Goal: Task Accomplishment & Management: Manage account settings

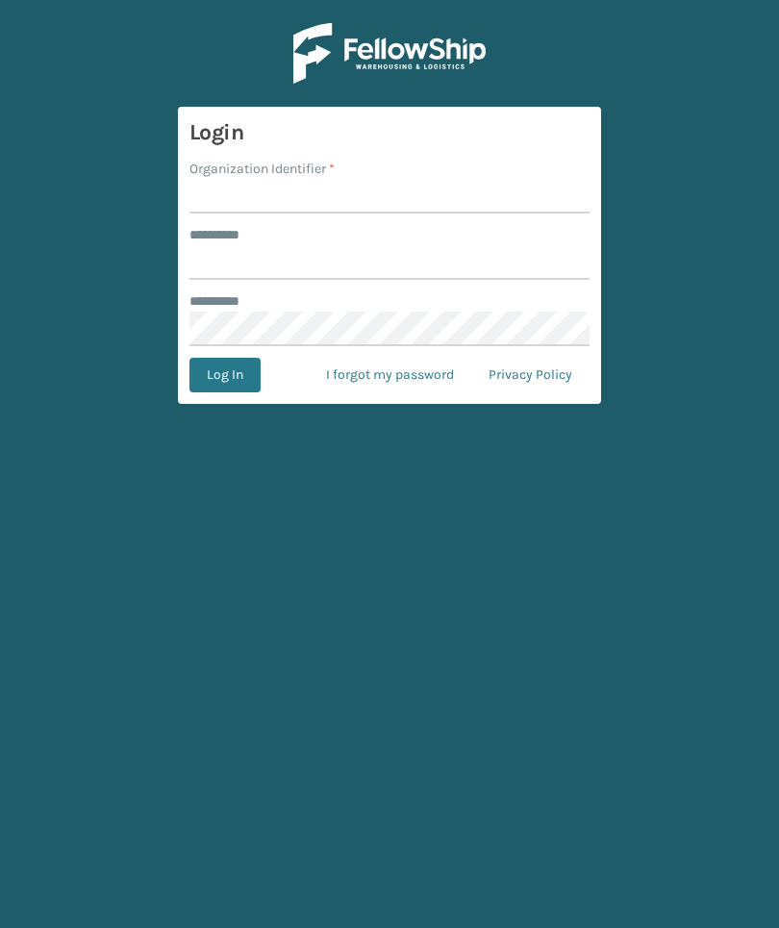
click at [551, 193] on input "Organization Identifier *" at bounding box center [389, 196] width 400 height 35
type input "Foamtex"
click at [496, 279] on input "******** *" at bounding box center [389, 262] width 400 height 35
type input "******"
click at [224, 375] on button "Log In" at bounding box center [224, 375] width 71 height 35
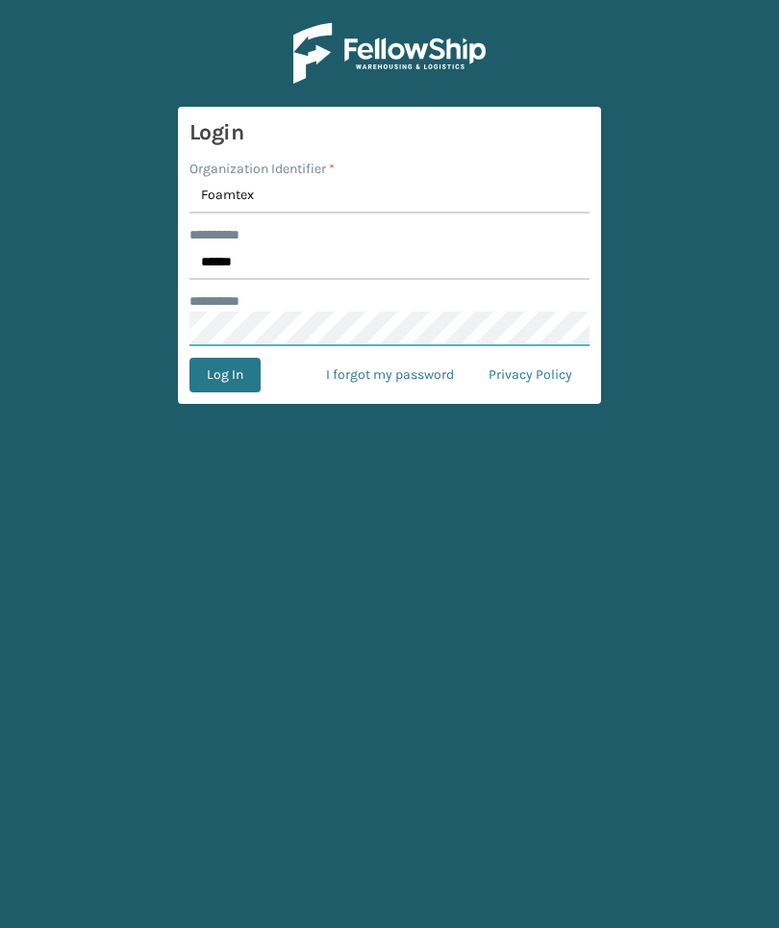
click at [224, 375] on button "Log In" at bounding box center [224, 375] width 71 height 35
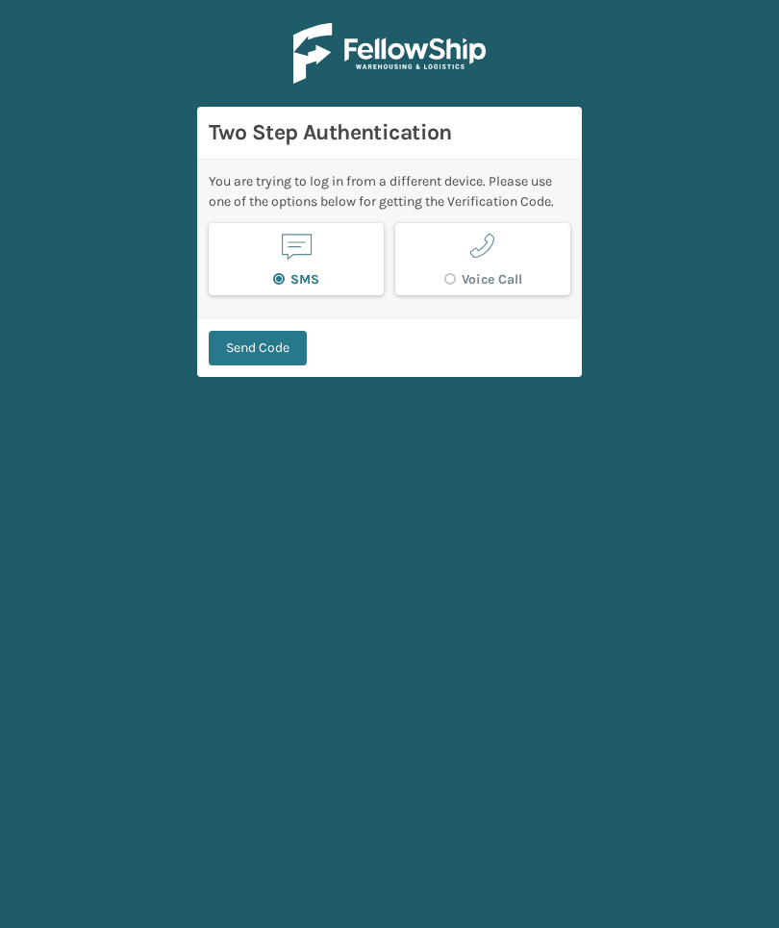
click at [251, 364] on button "Send Code" at bounding box center [258, 348] width 98 height 35
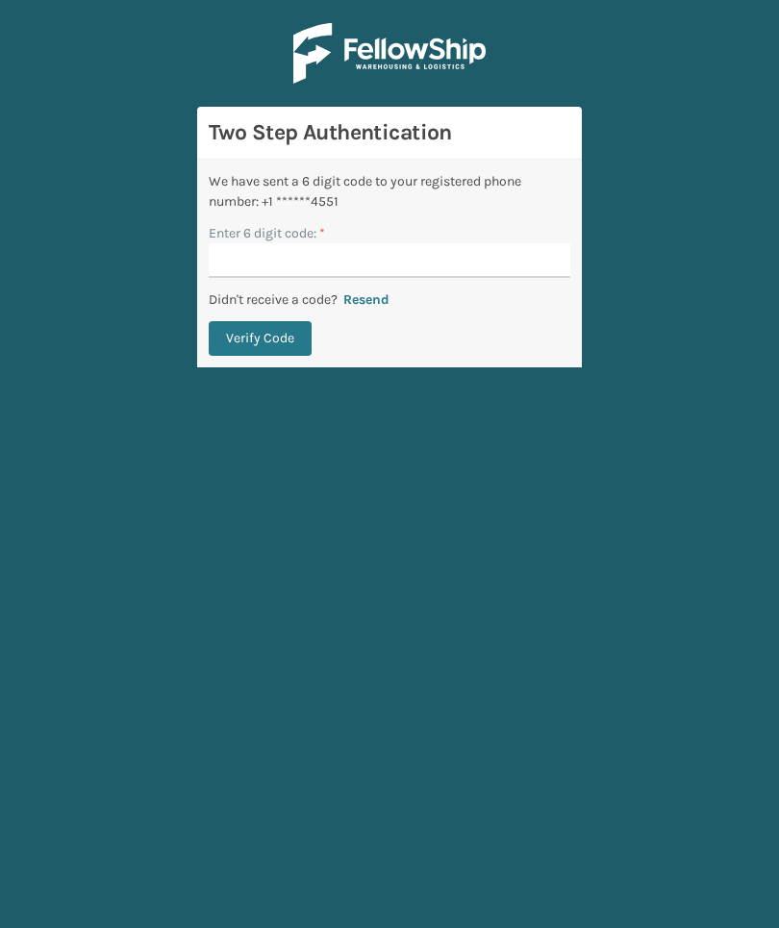
click at [521, 269] on input "Enter 6 digit code: *" at bounding box center [390, 260] width 362 height 35
click at [520, 245] on input "Enter 6 digit code: *" at bounding box center [390, 260] width 362 height 35
type input "820657"
click at [260, 339] on button "Verify Code" at bounding box center [260, 338] width 103 height 35
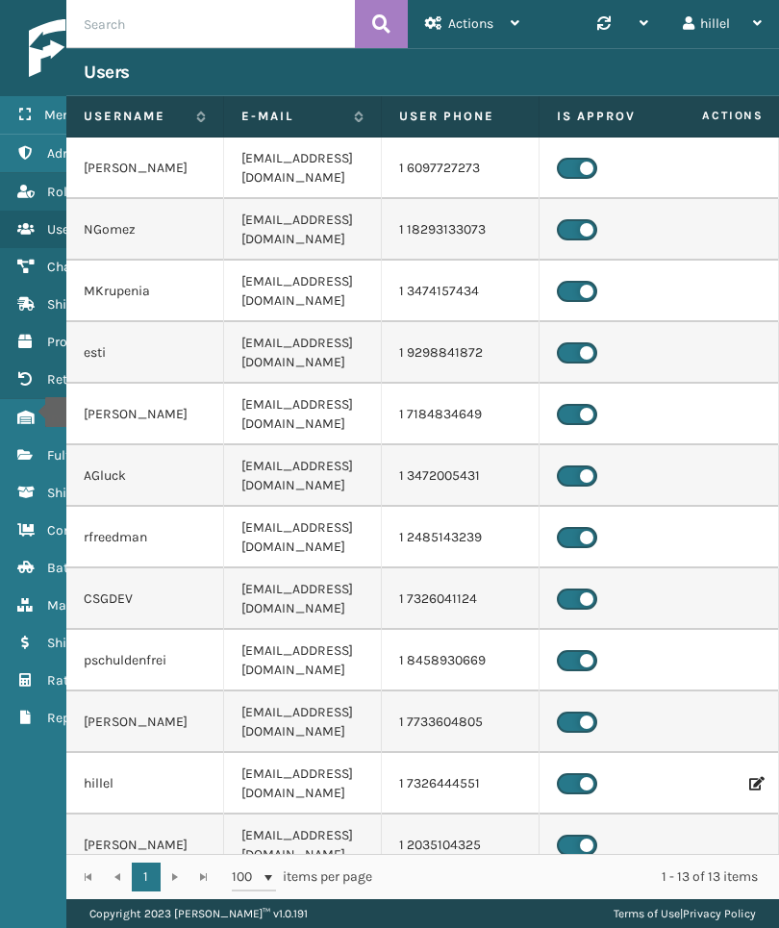
click at [33, 413] on icon "Inventory" at bounding box center [24, 417] width 15 height 13
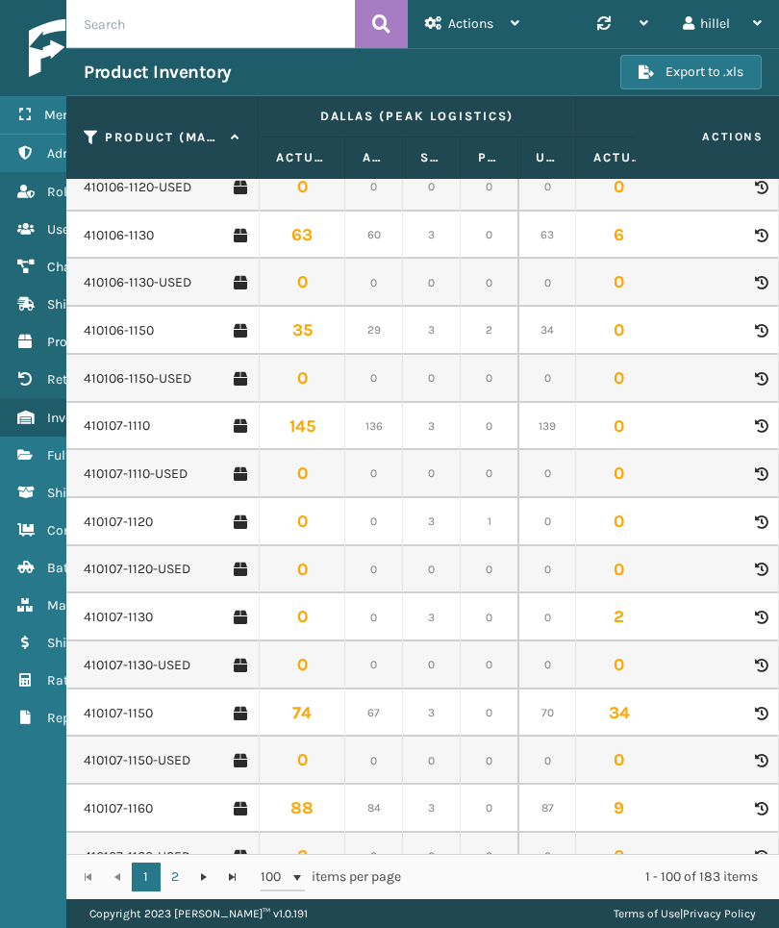
scroll to position [1306, 0]
click at [134, 513] on link "410107-1120" at bounding box center [118, 522] width 69 height 19
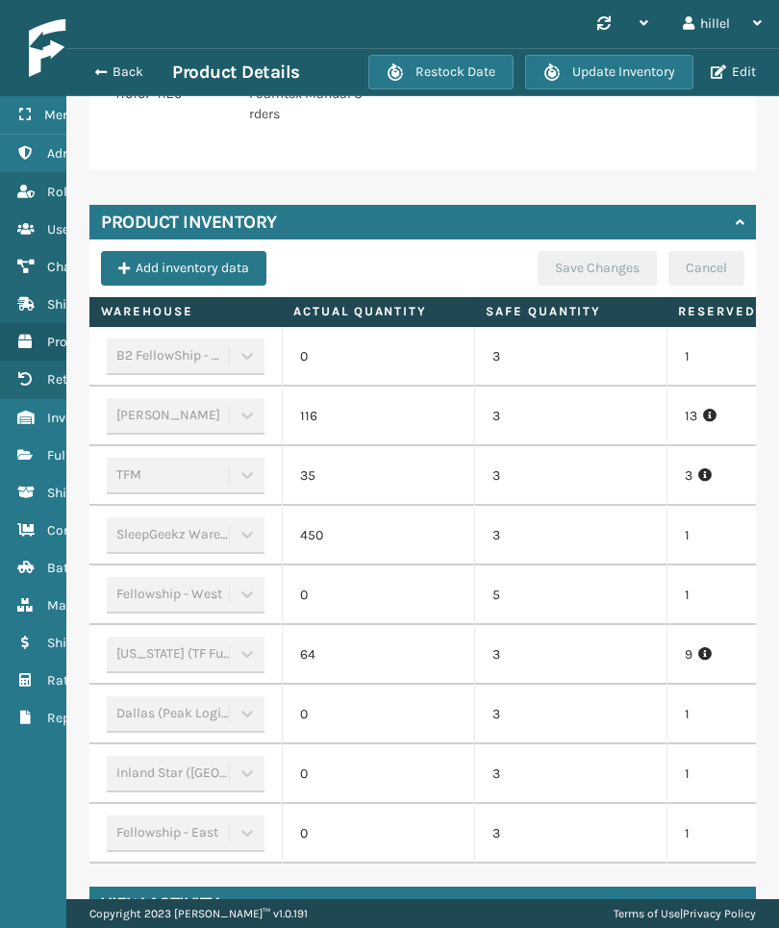
click at [693, 652] on td "9" at bounding box center [762, 655] width 192 height 60
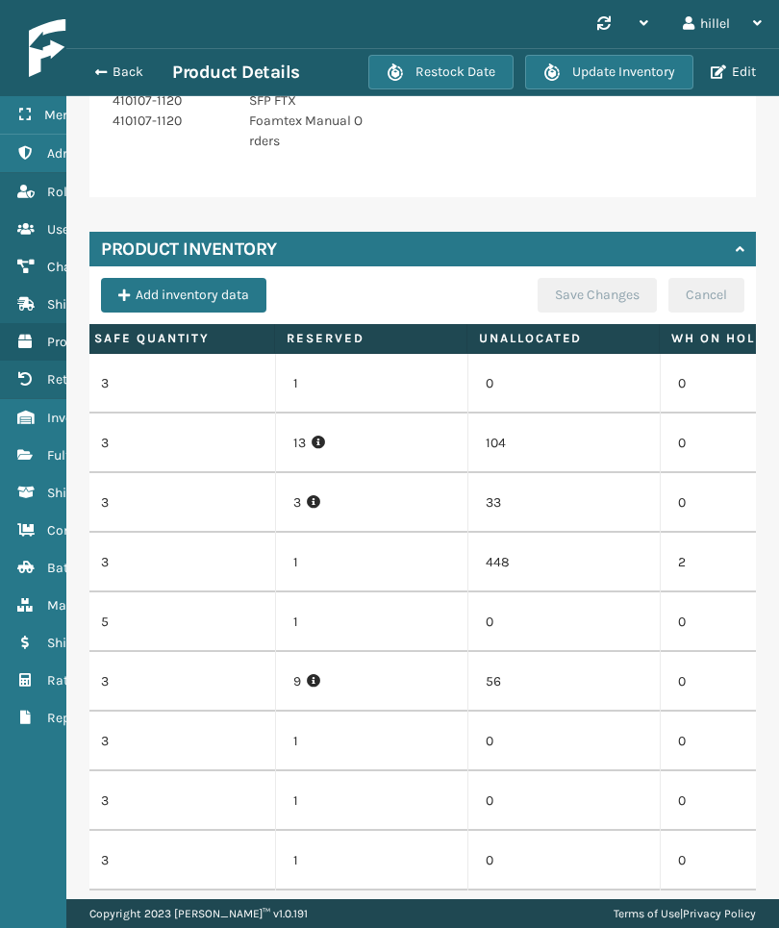
scroll to position [0, 551]
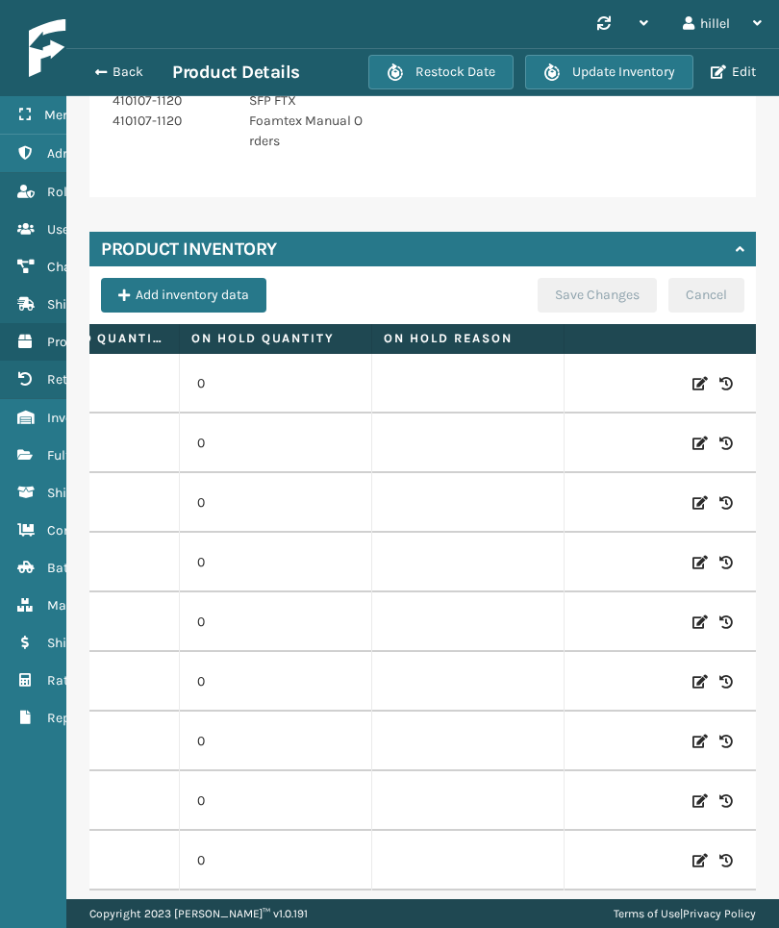
click at [705, 851] on icon at bounding box center [699, 860] width 15 height 19
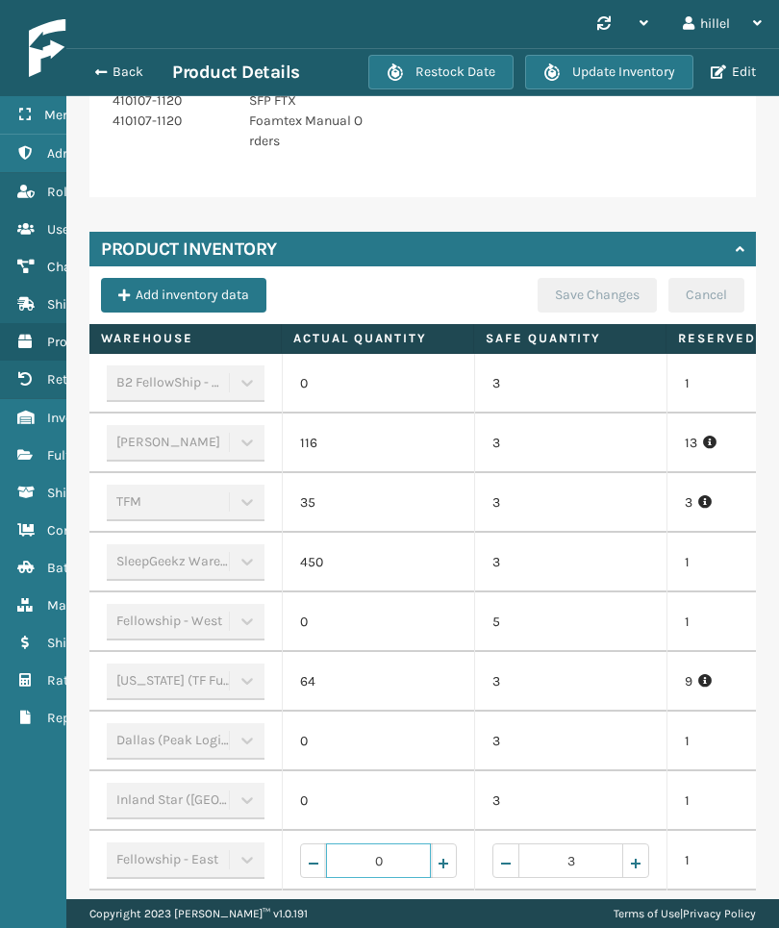
click at [411, 843] on input "0" at bounding box center [378, 860] width 105 height 35
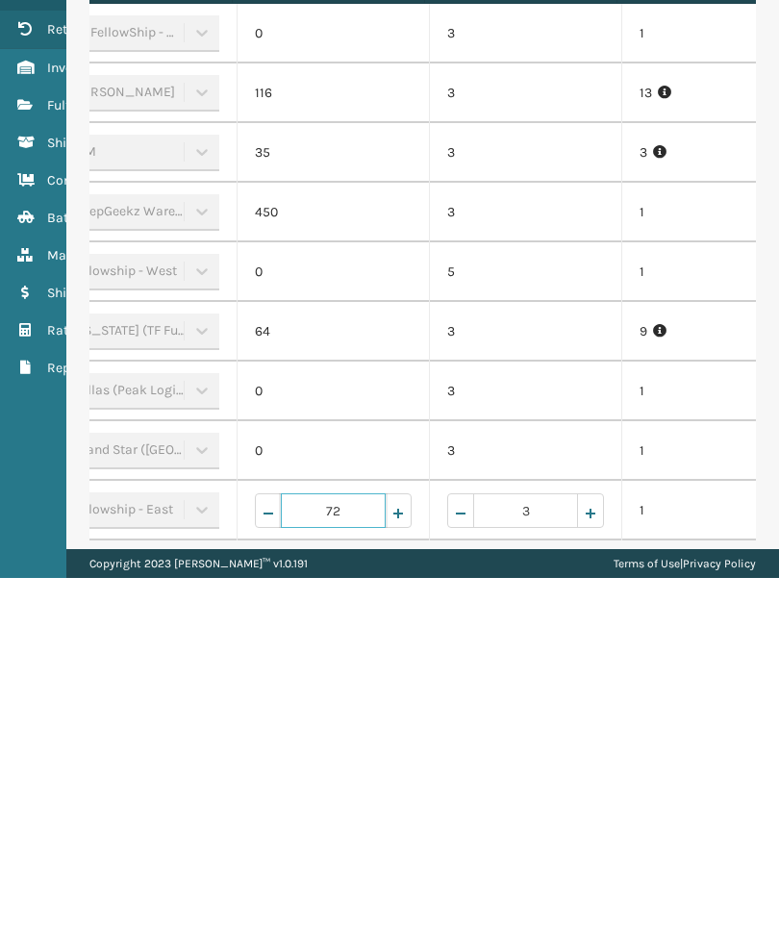
type input "7"
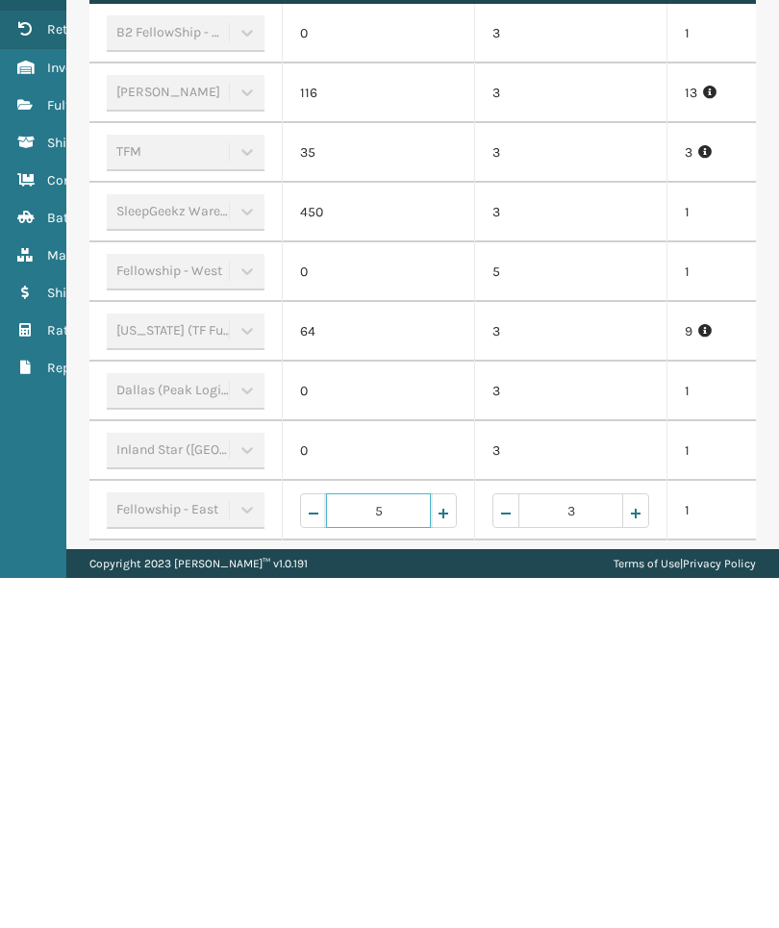
type input "50"
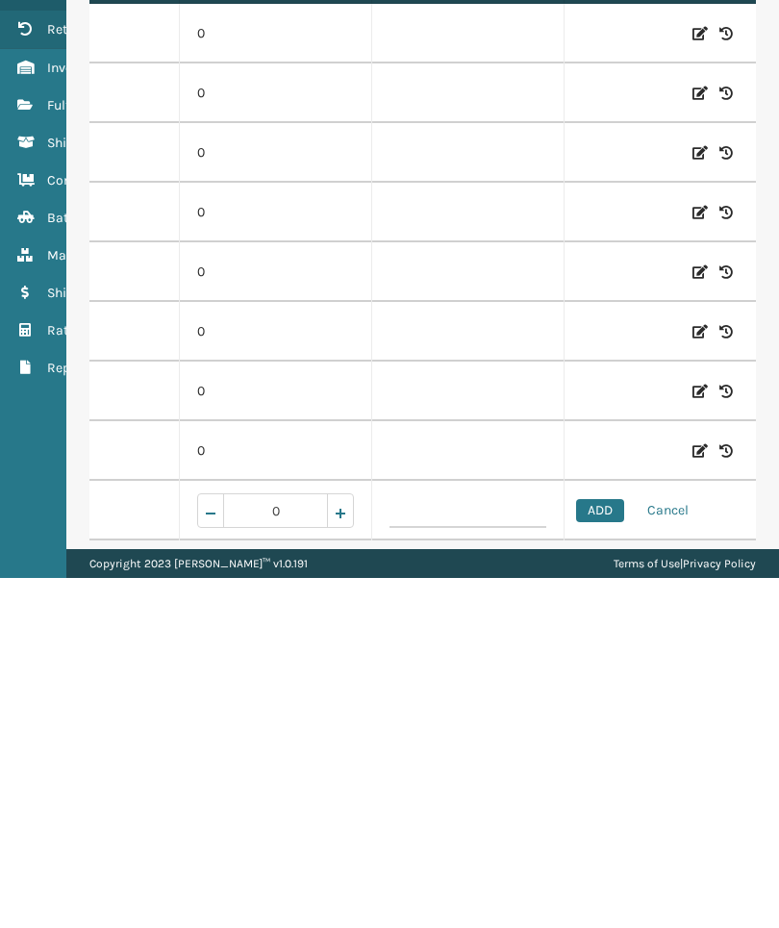
click at [608, 849] on button "ADD" at bounding box center [600, 860] width 48 height 23
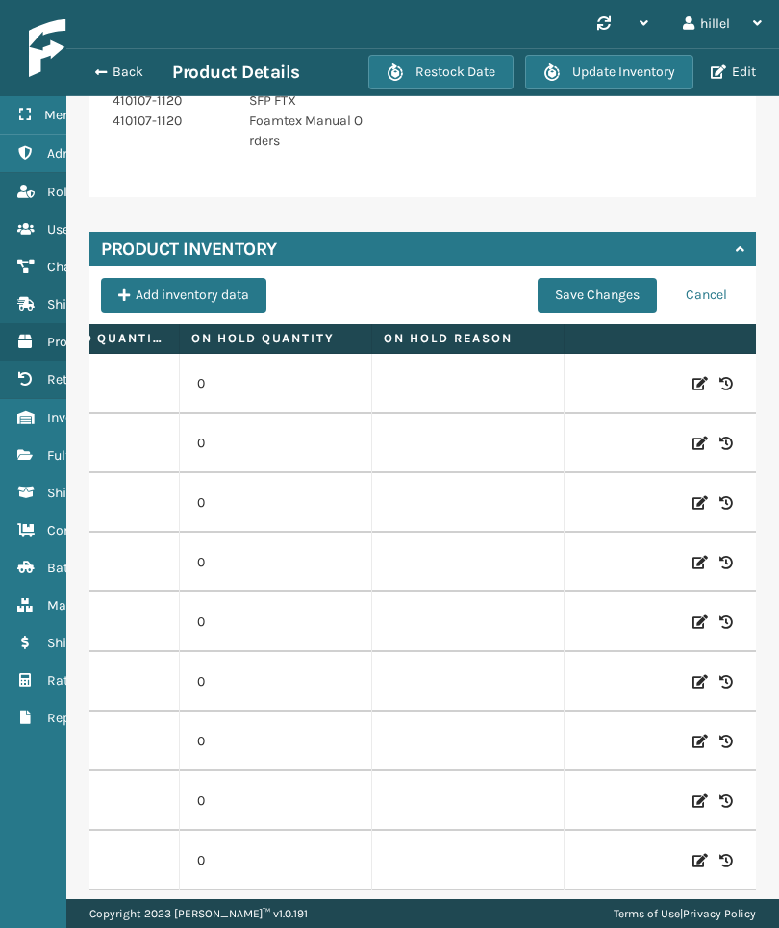
click at [628, 278] on button "Save Changes" at bounding box center [597, 295] width 119 height 35
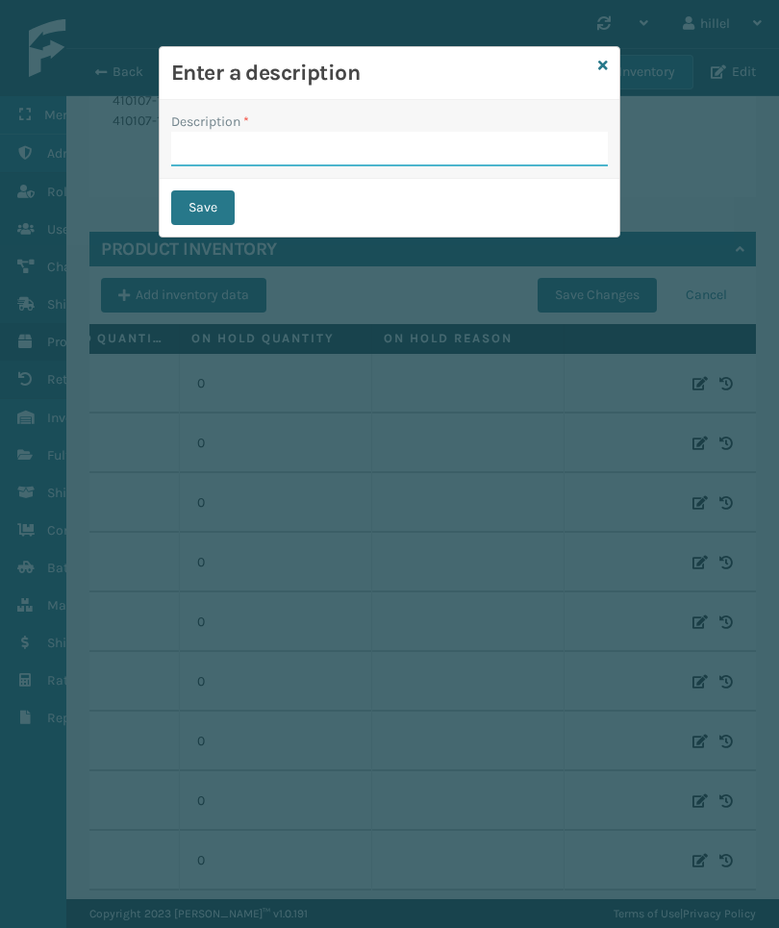
click at [562, 134] on input "Description *" at bounding box center [389, 149] width 437 height 35
type input "Updates"
click at [193, 224] on button "Save" at bounding box center [202, 207] width 63 height 35
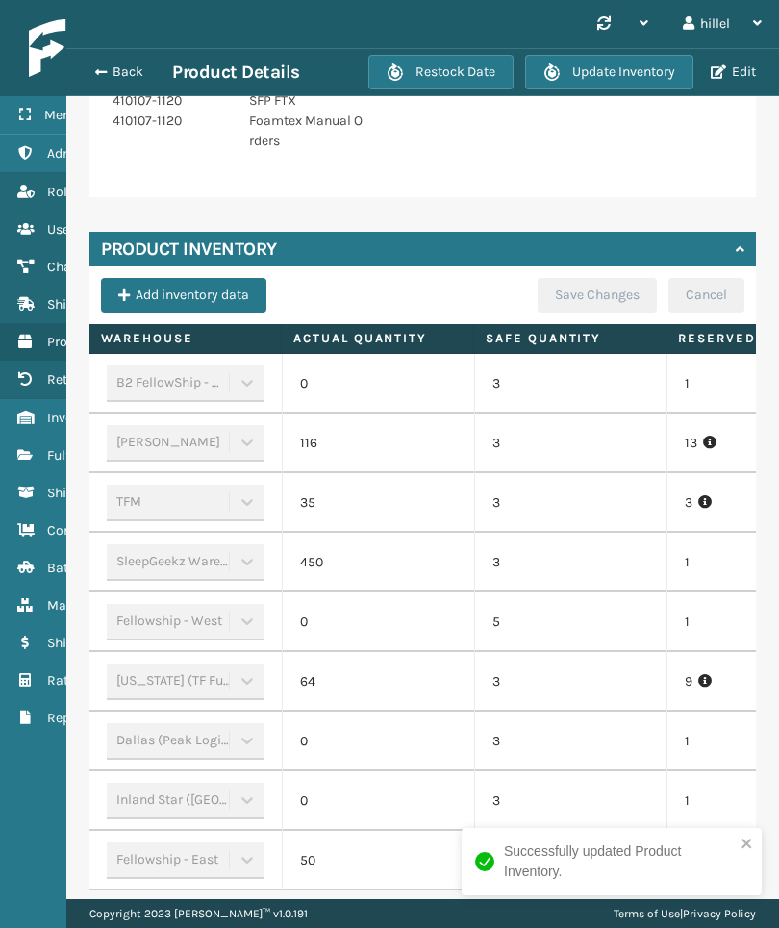
click at [137, 64] on button "Back" at bounding box center [128, 71] width 88 height 17
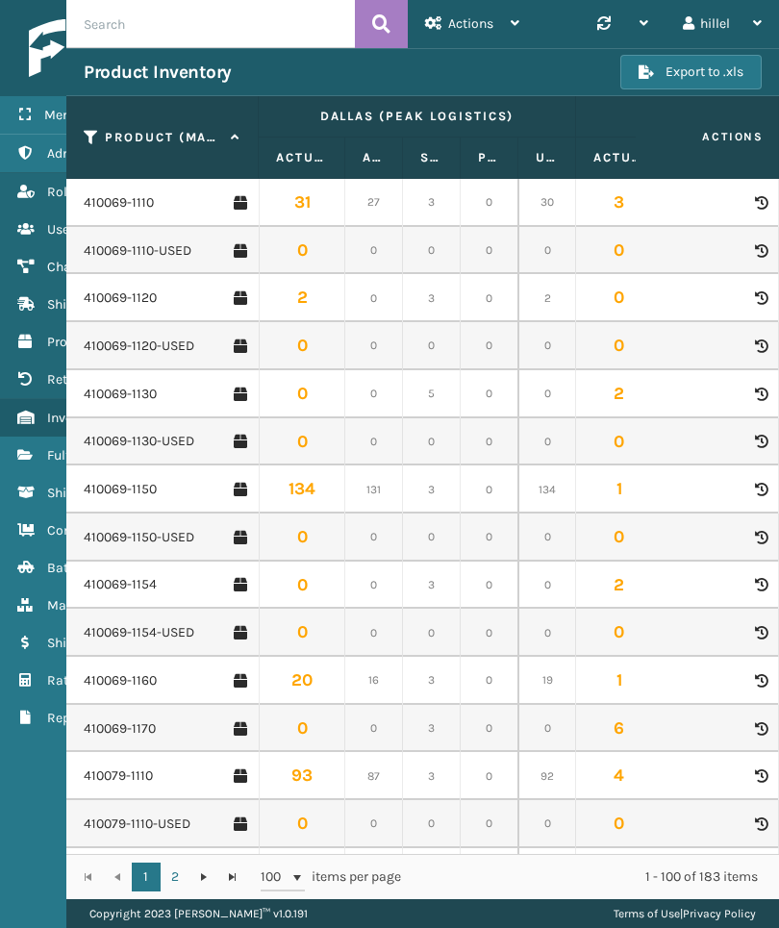
click at [45, 458] on link "Fulfillment Orders" at bounding box center [119, 456] width 239 height 38
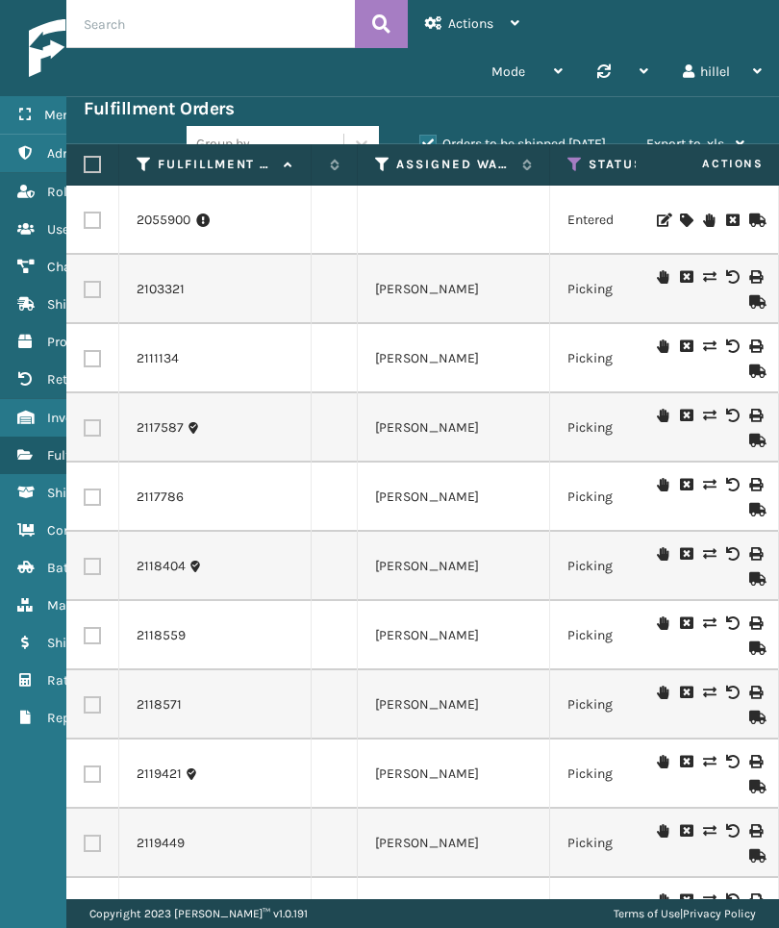
click at [383, 156] on icon at bounding box center [382, 164] width 15 height 17
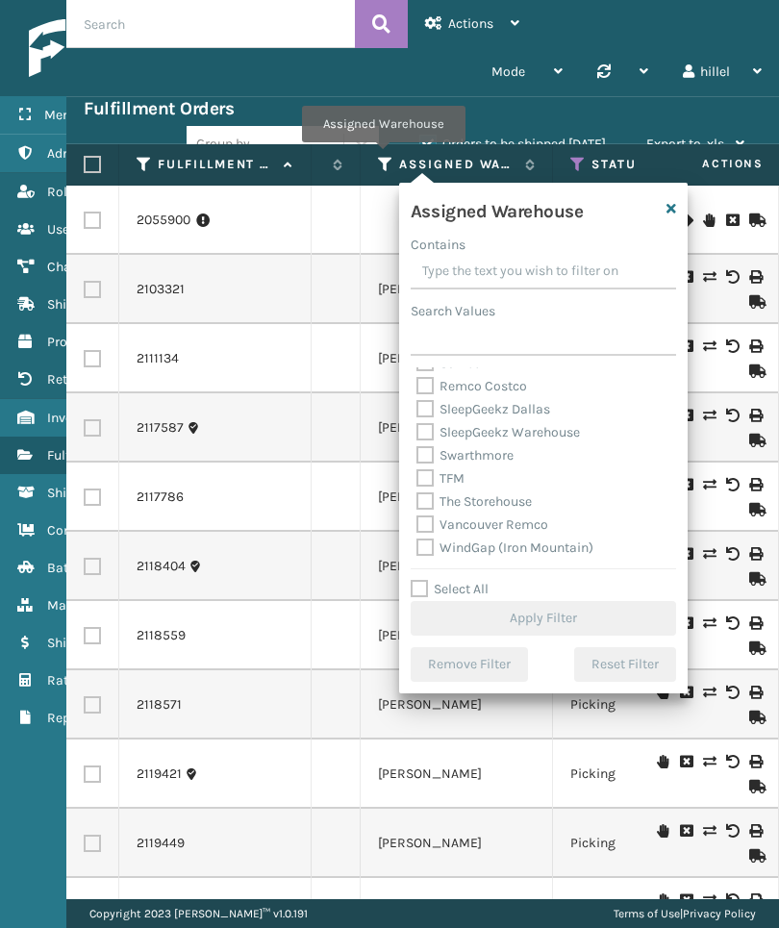
click at [453, 483] on label "TFM" at bounding box center [440, 478] width 48 height 16
click at [417, 480] on input "TFM" at bounding box center [416, 473] width 1 height 13
checkbox input "true"
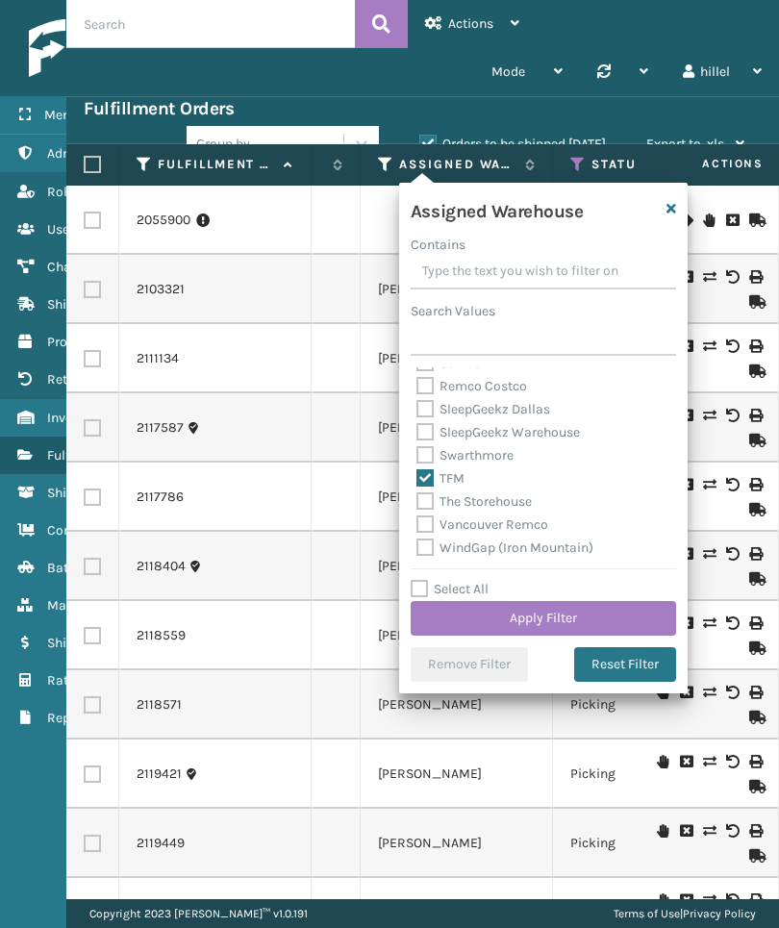
click at [582, 619] on button "Apply Filter" at bounding box center [543, 618] width 265 height 35
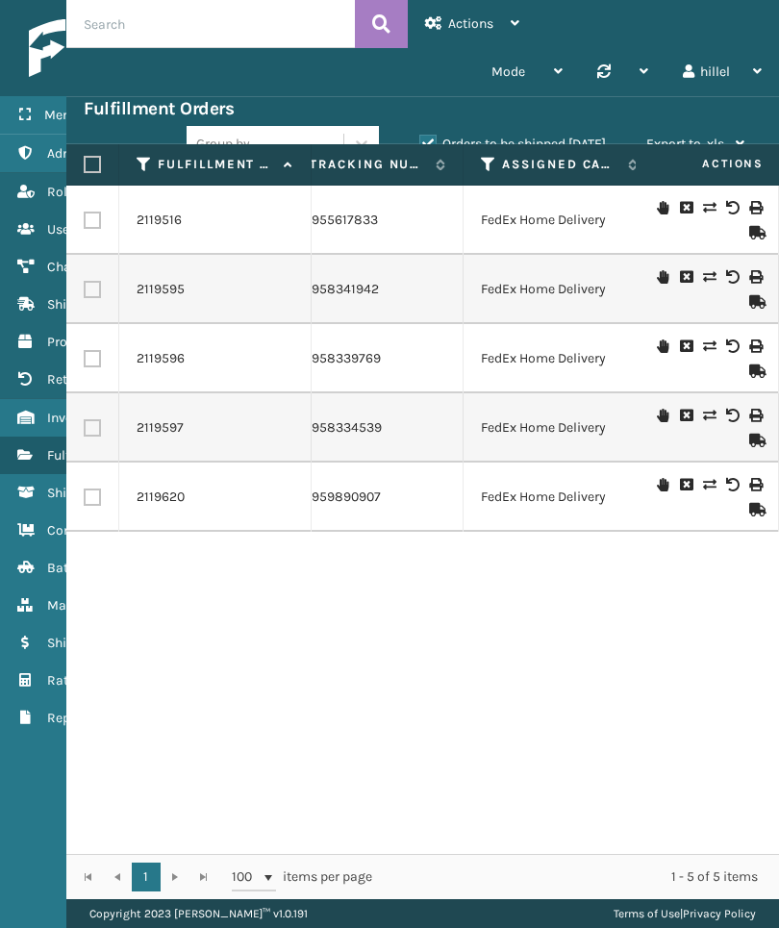
click at [591, 148] on th "Assigned Carrier Service" at bounding box center [560, 164] width 192 height 41
click at [585, 143] on label "Orders to be shipped today" at bounding box center [512, 144] width 187 height 16
click at [420, 143] on input "Orders to be shipped today" at bounding box center [419, 139] width 1 height 13
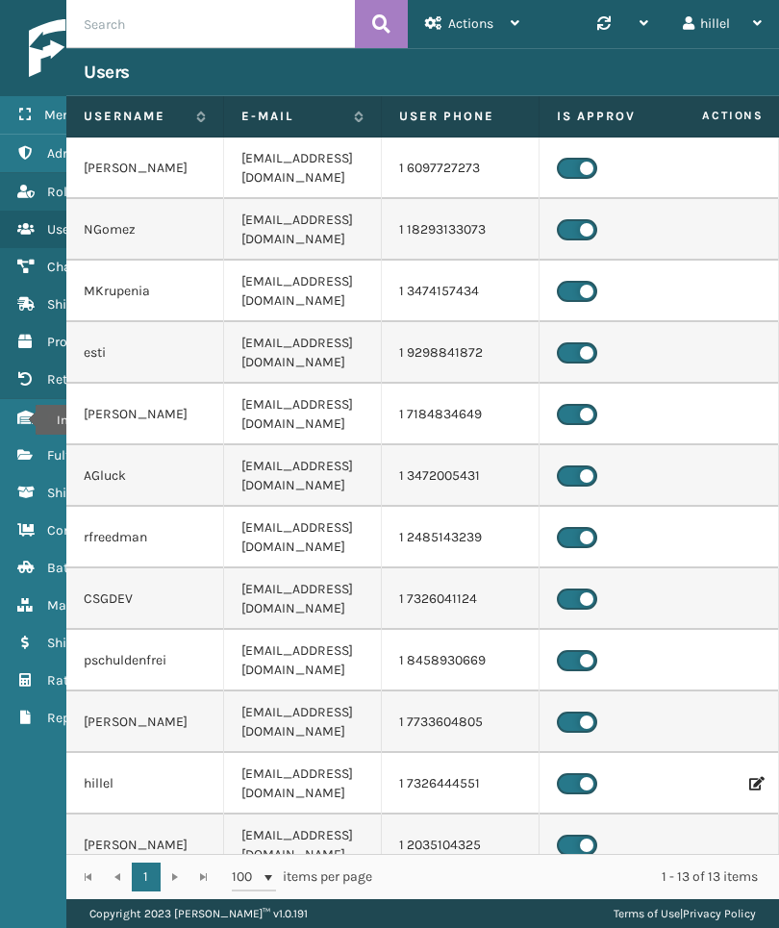
click at [23, 420] on icon "Inventory" at bounding box center [24, 417] width 15 height 13
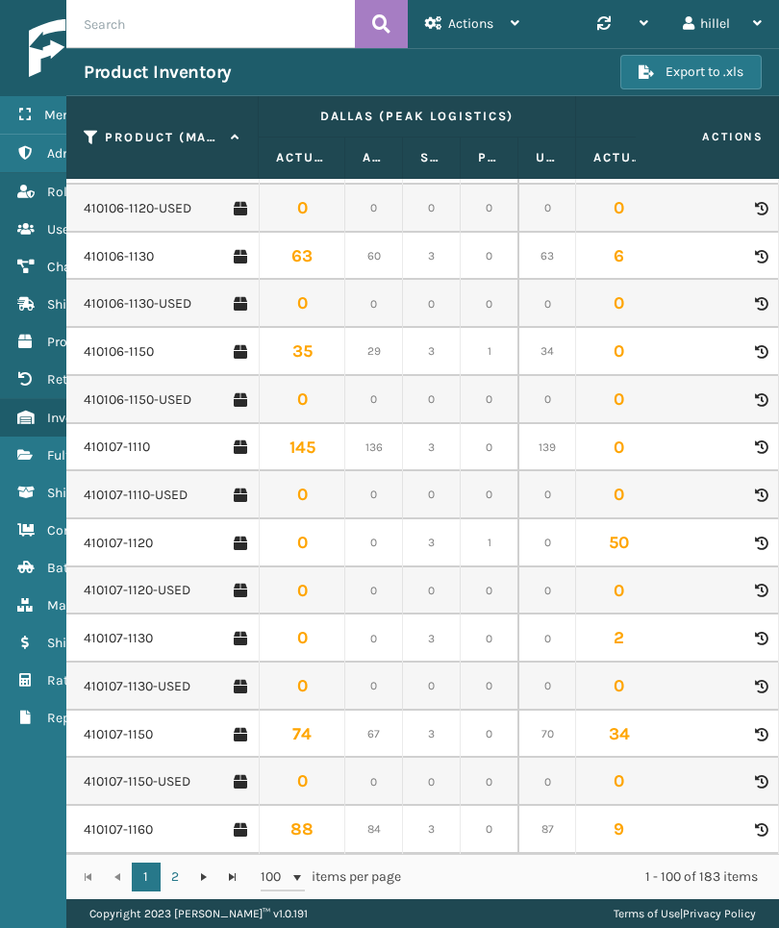
scroll to position [1285, 0]
click at [107, 534] on link "410107-1120" at bounding box center [118, 543] width 69 height 19
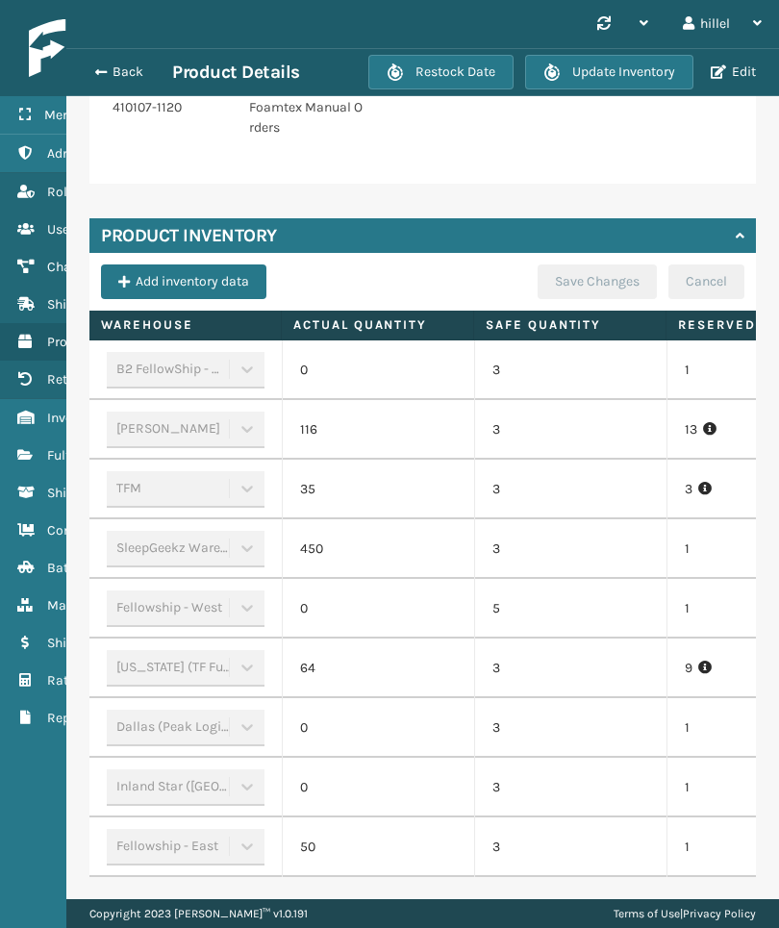
click at [672, 590] on td "1" at bounding box center [762, 609] width 192 height 60
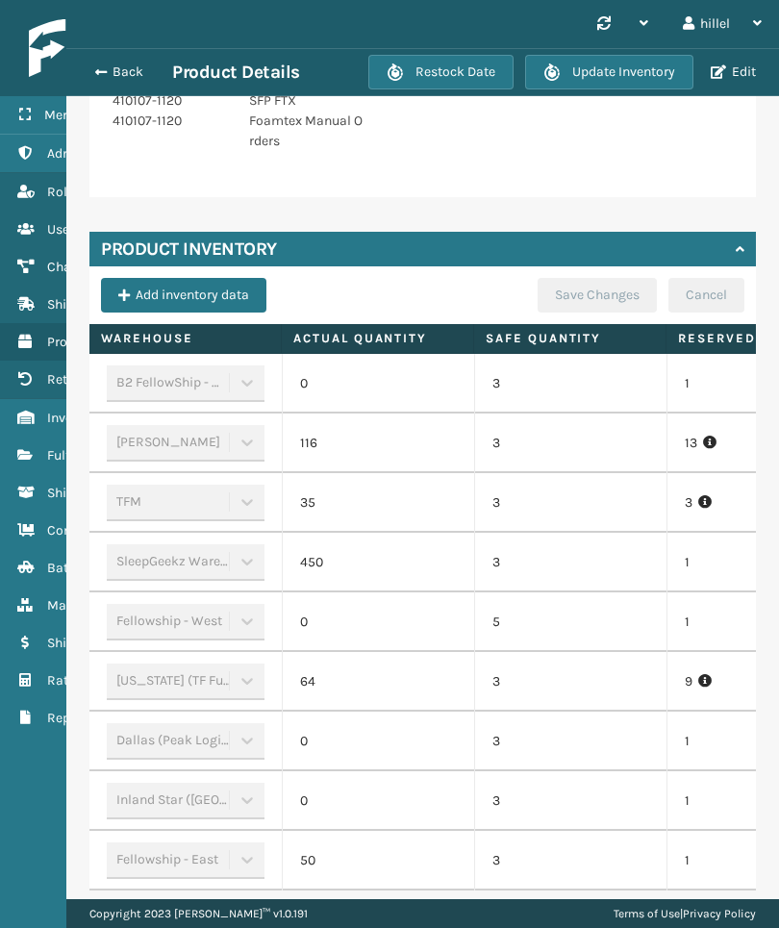
click at [645, 504] on td "3" at bounding box center [570, 503] width 192 height 60
click at [642, 545] on td "3" at bounding box center [570, 563] width 192 height 60
click at [132, 63] on button "Back" at bounding box center [128, 71] width 88 height 17
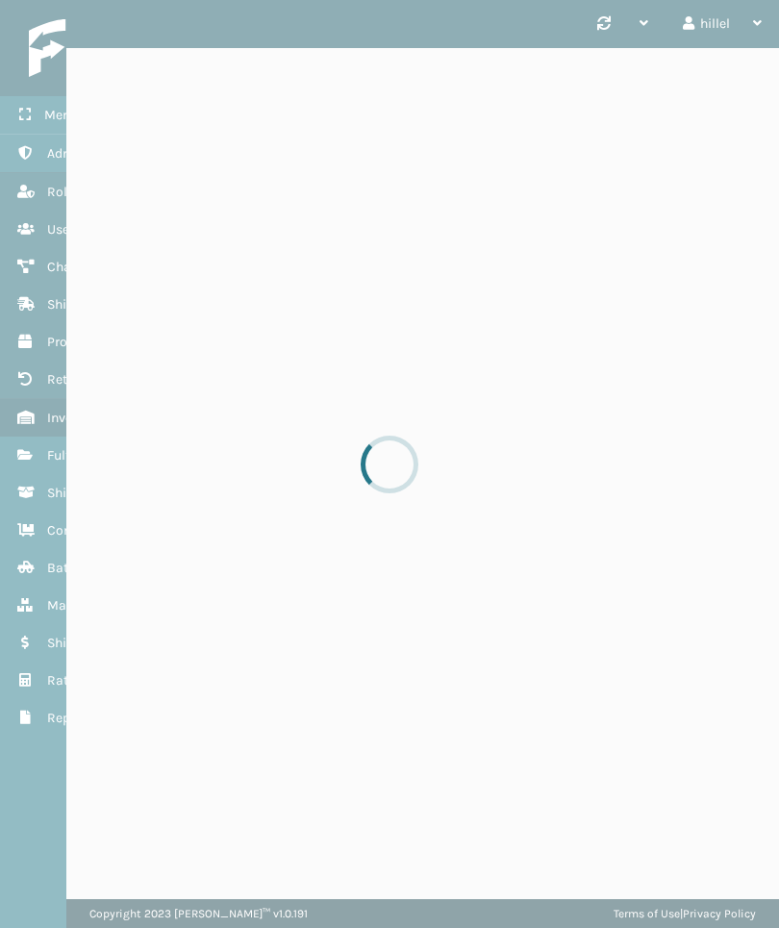
click at [429, 921] on div at bounding box center [389, 464] width 779 height 928
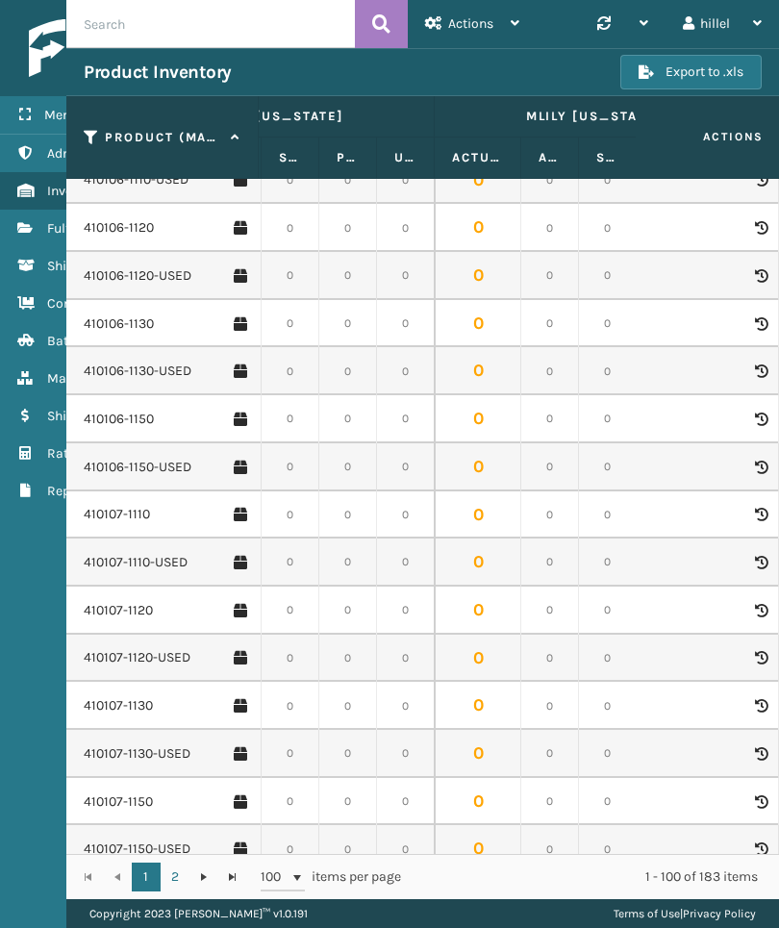
click at [114, 601] on link "410107-1120" at bounding box center [118, 610] width 69 height 19
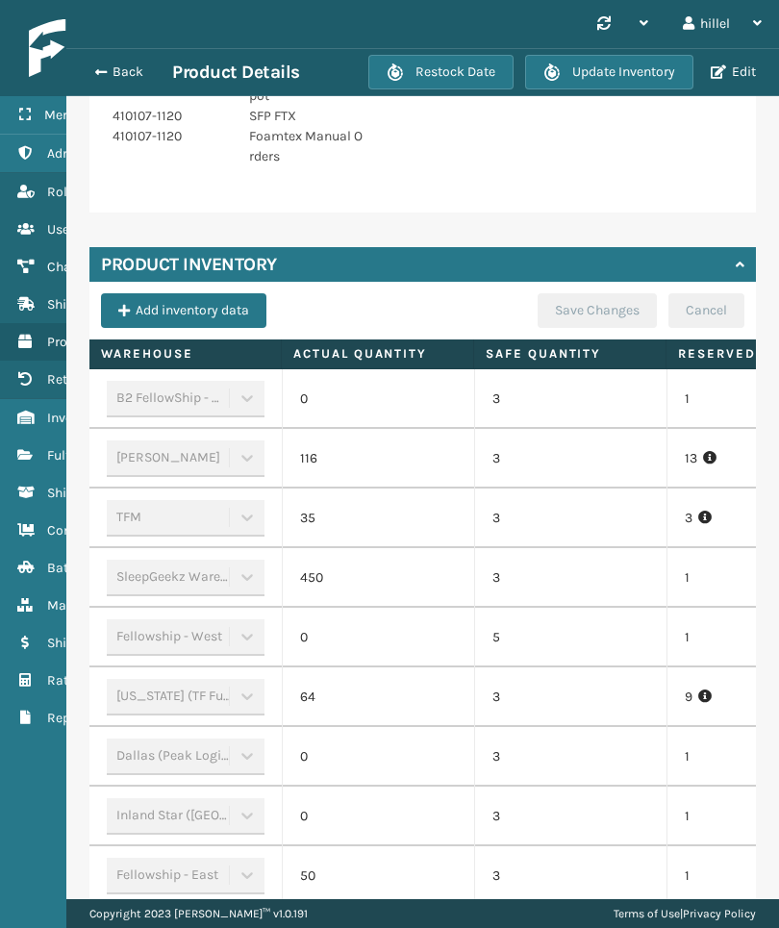
click at [693, 574] on p "1" at bounding box center [763, 577] width 157 height 19
click at [118, 72] on button "Back" at bounding box center [128, 71] width 88 height 17
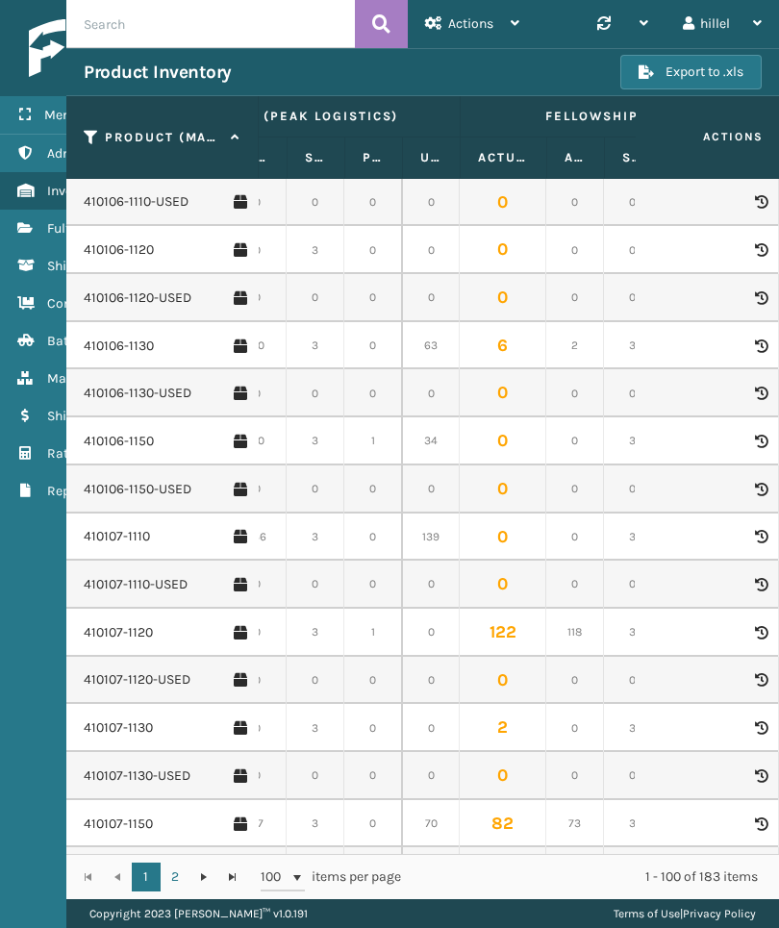
scroll to position [1220, 117]
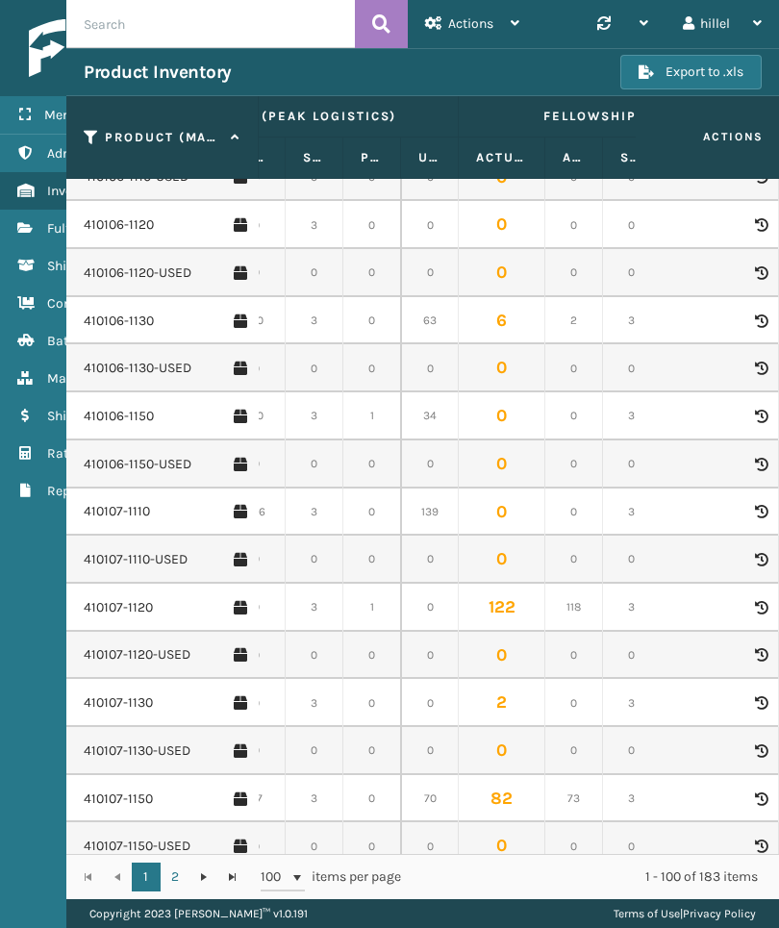
click at [110, 598] on link "410107-1120" at bounding box center [118, 607] width 69 height 19
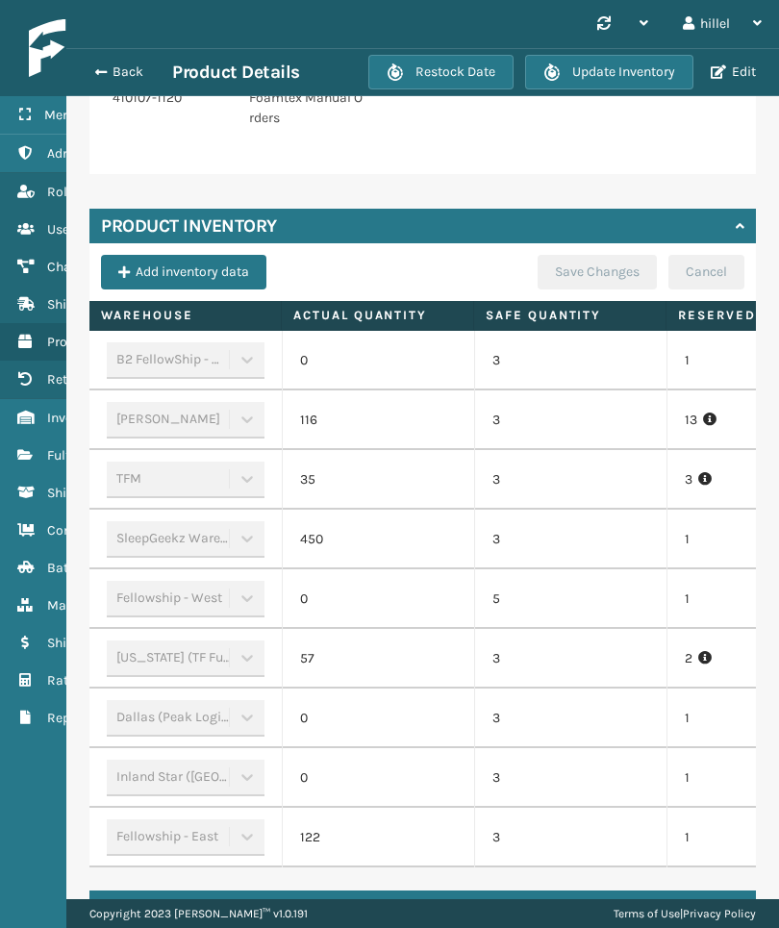
click at [672, 562] on td "1" at bounding box center [762, 540] width 192 height 60
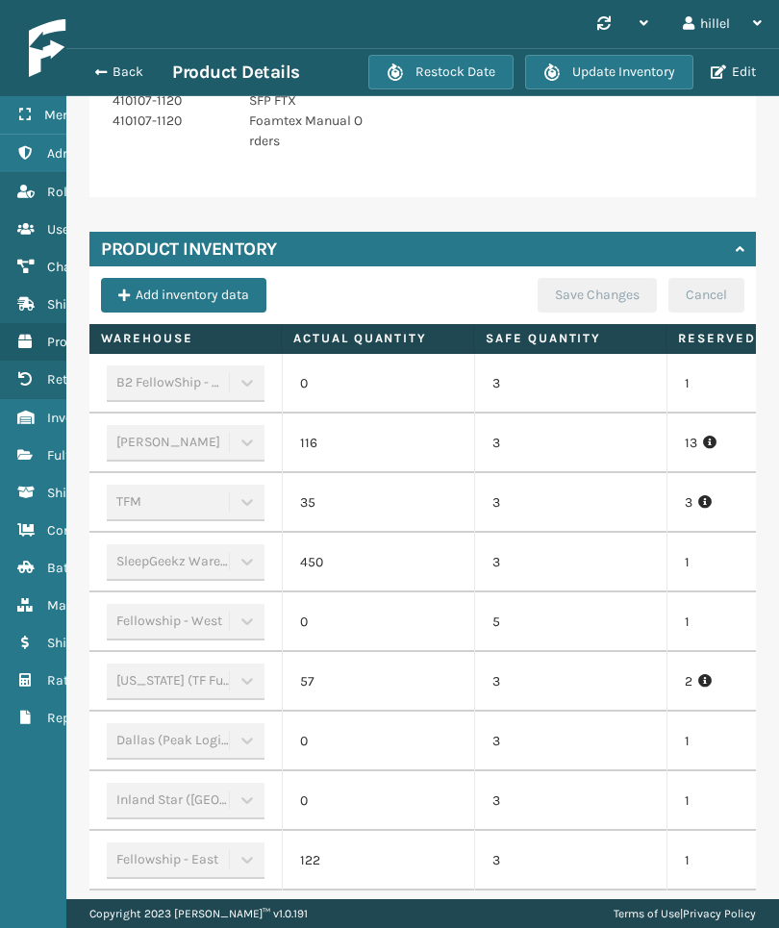
scroll to position [871, 0]
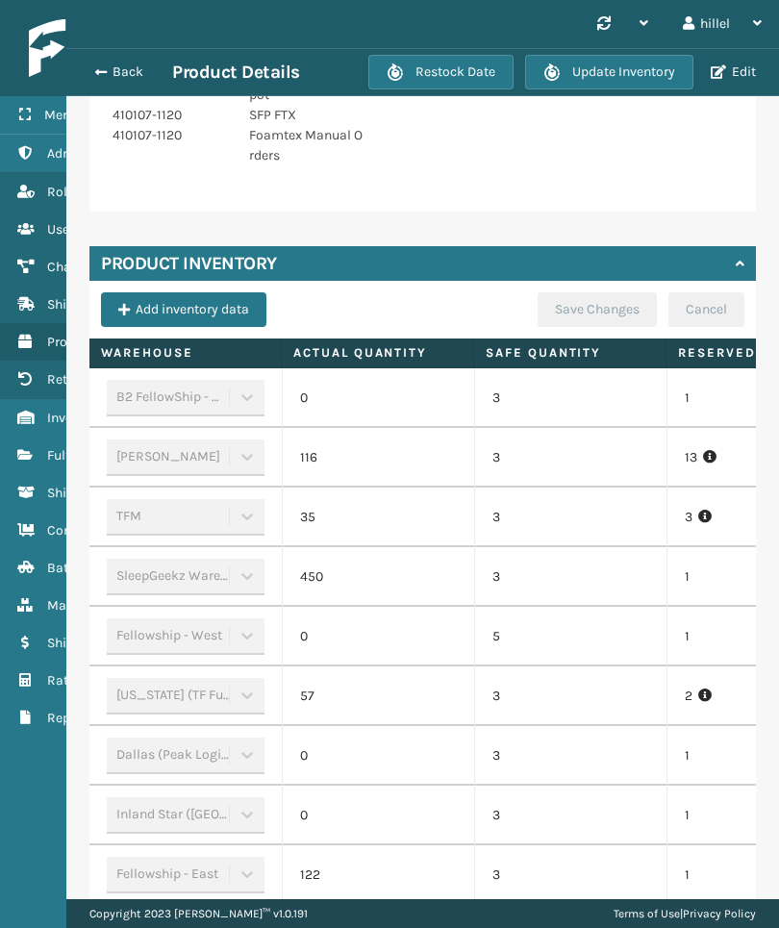
click at [674, 490] on td "3" at bounding box center [762, 518] width 192 height 60
click at [106, 78] on span "button" at bounding box center [101, 71] width 12 height 13
